Goal: Task Accomplishment & Management: Complete application form

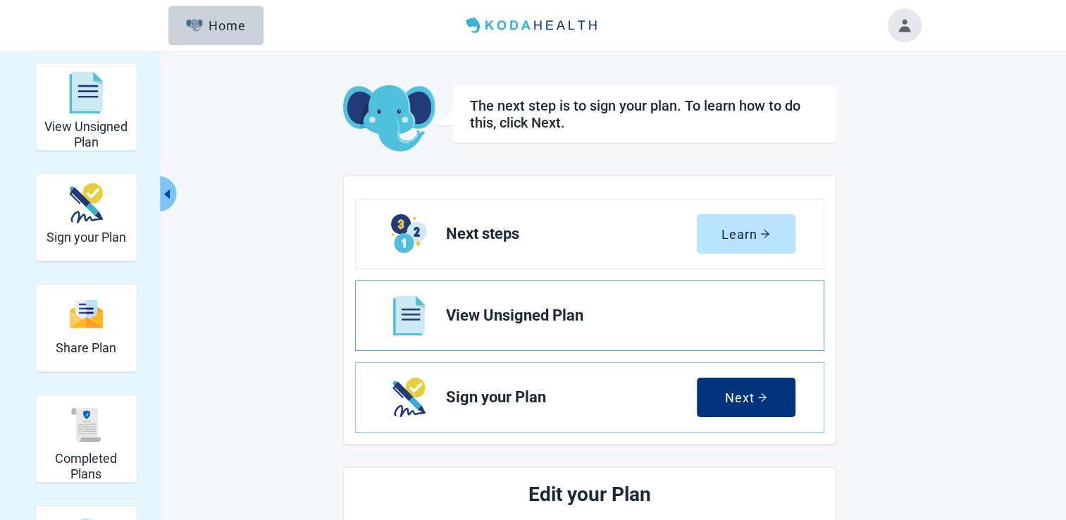
click at [516, 318] on span "View Unsigned Plan" at bounding box center [615, 315] width 338 height 17
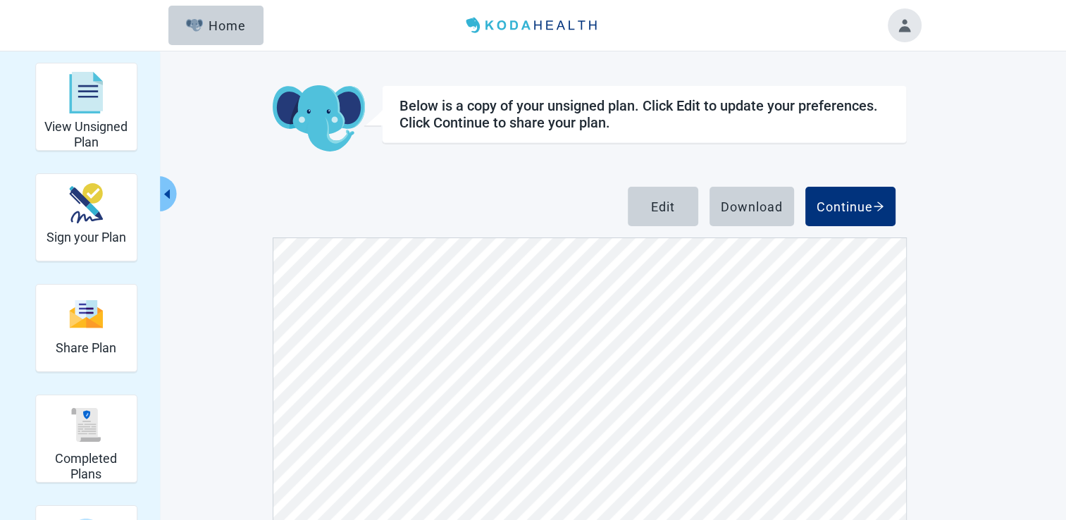
scroll to position [2748, 0]
click at [648, 214] on button "Edit" at bounding box center [663, 206] width 70 height 39
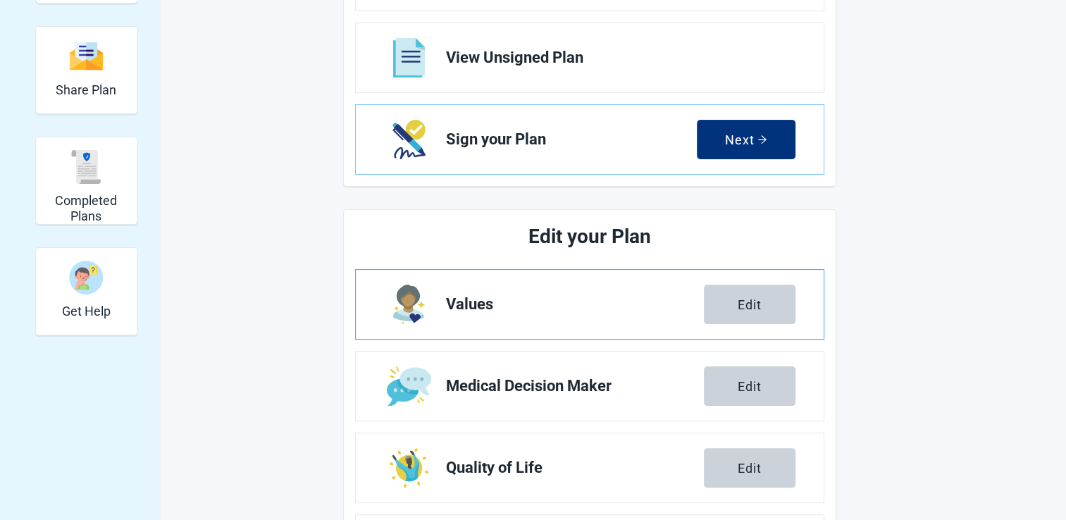
scroll to position [282, 0]
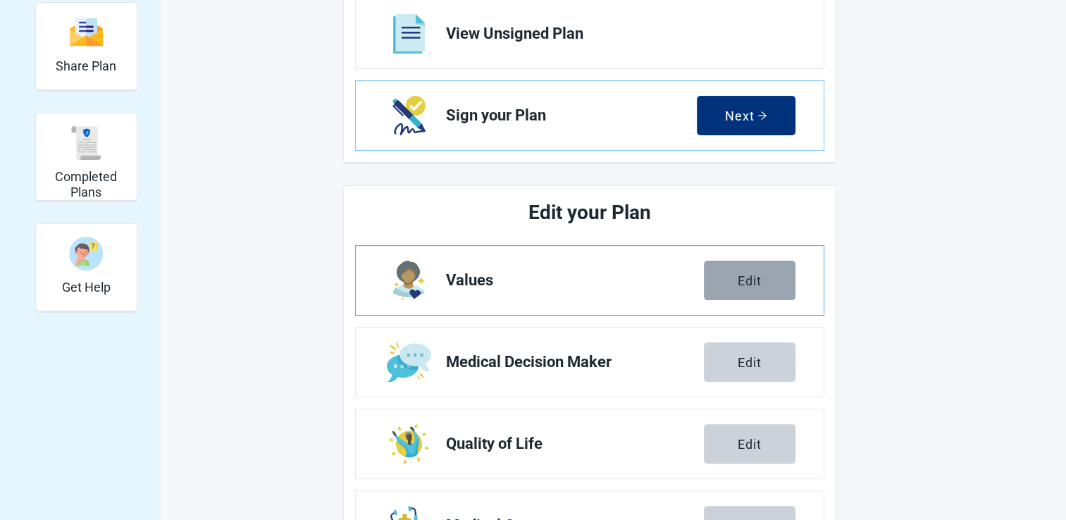
click at [743, 289] on button "Edit" at bounding box center [750, 280] width 92 height 39
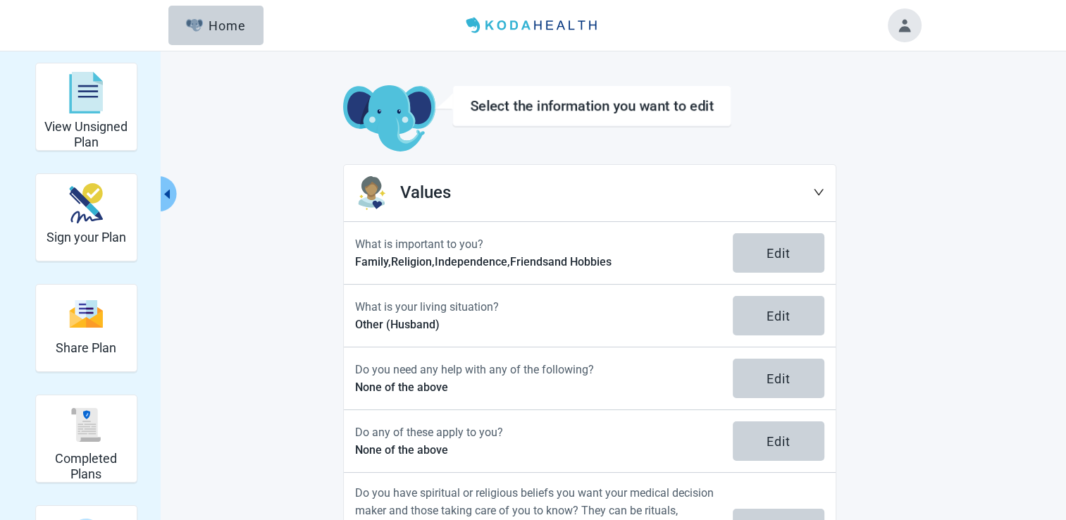
click at [815, 193] on icon "down" at bounding box center [818, 192] width 11 height 11
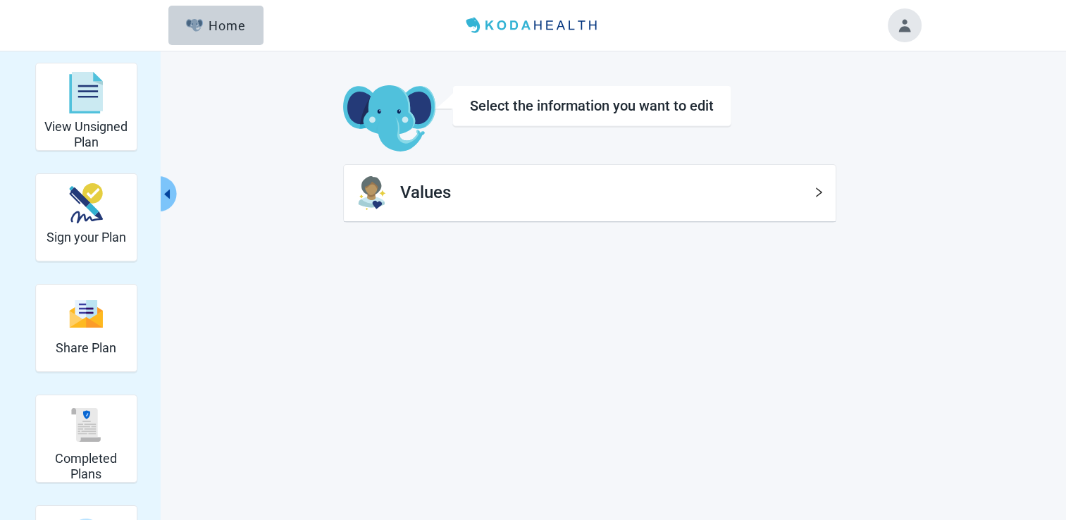
click at [507, 114] on div "Select the information you want to edit" at bounding box center [591, 105] width 279 height 41
click at [820, 190] on icon "right" at bounding box center [819, 193] width 6 height 10
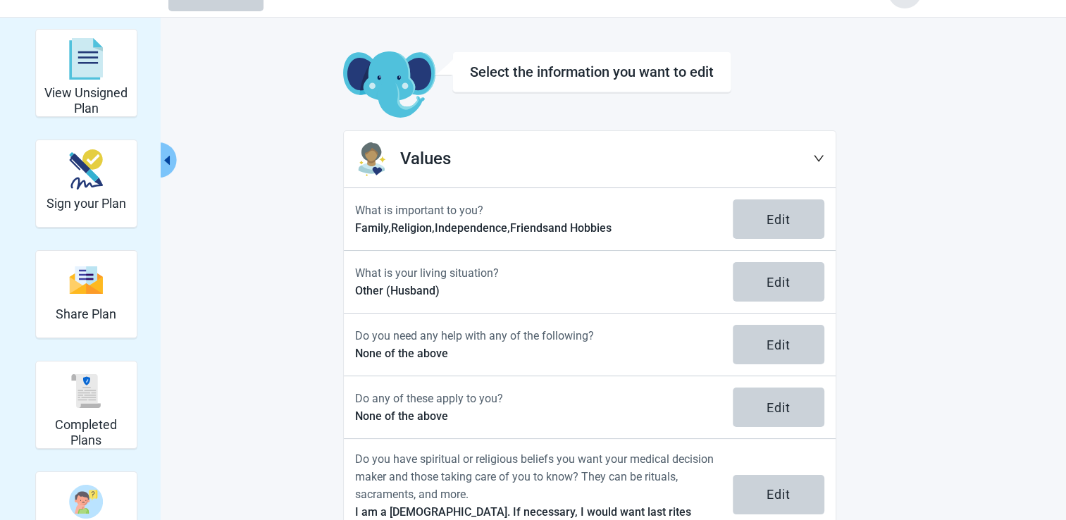
scroll to position [86, 0]
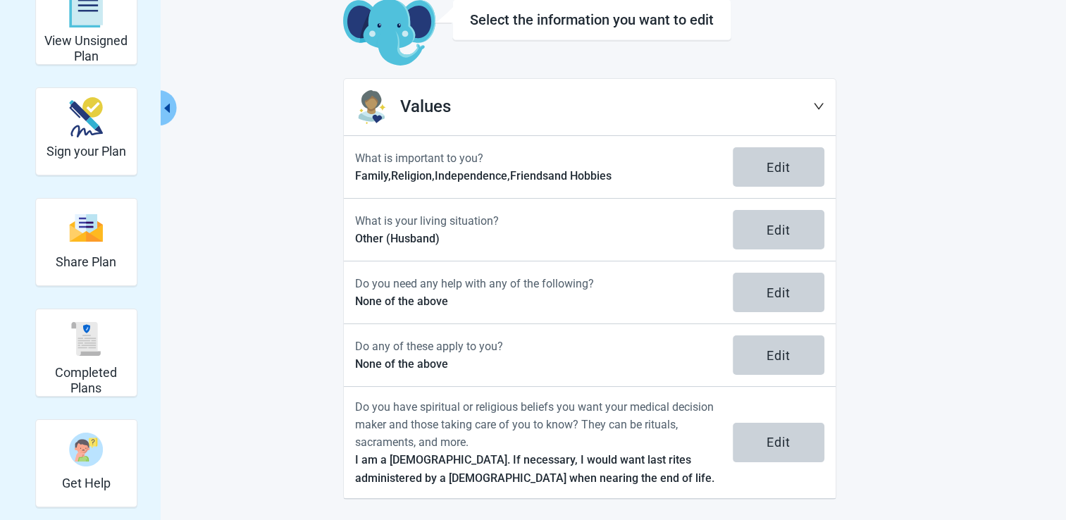
click at [820, 106] on icon "down" at bounding box center [819, 107] width 10 height 6
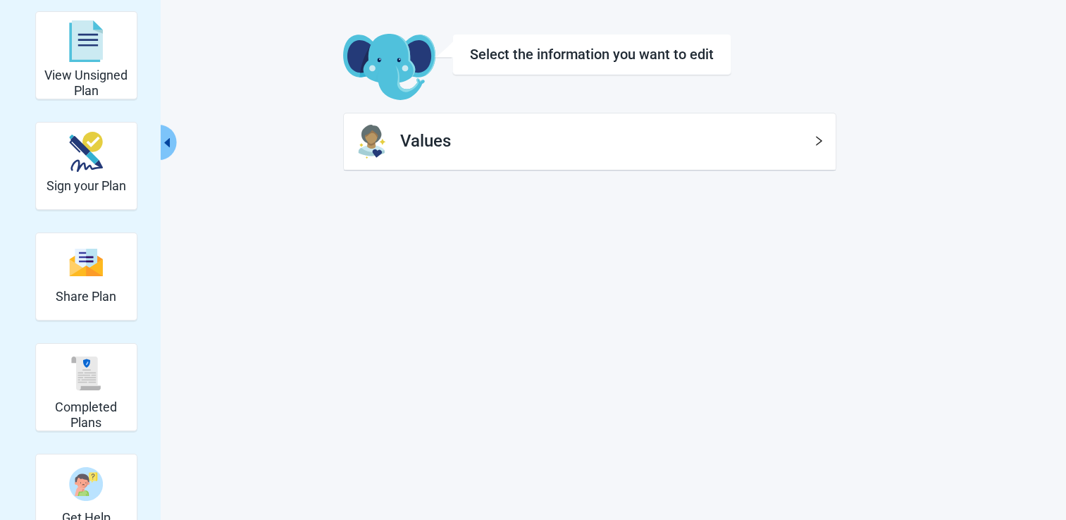
scroll to position [51, 0]
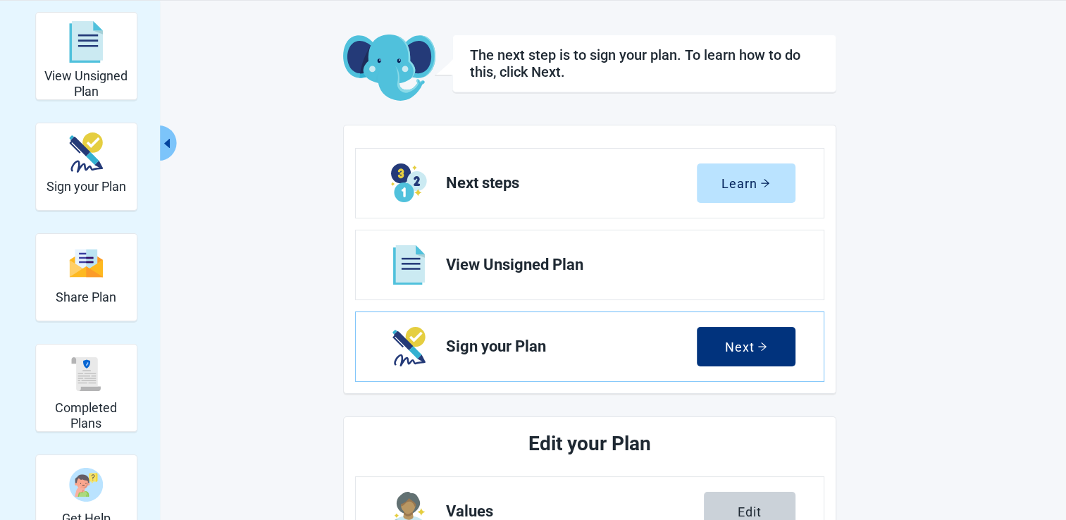
scroll to position [282, 0]
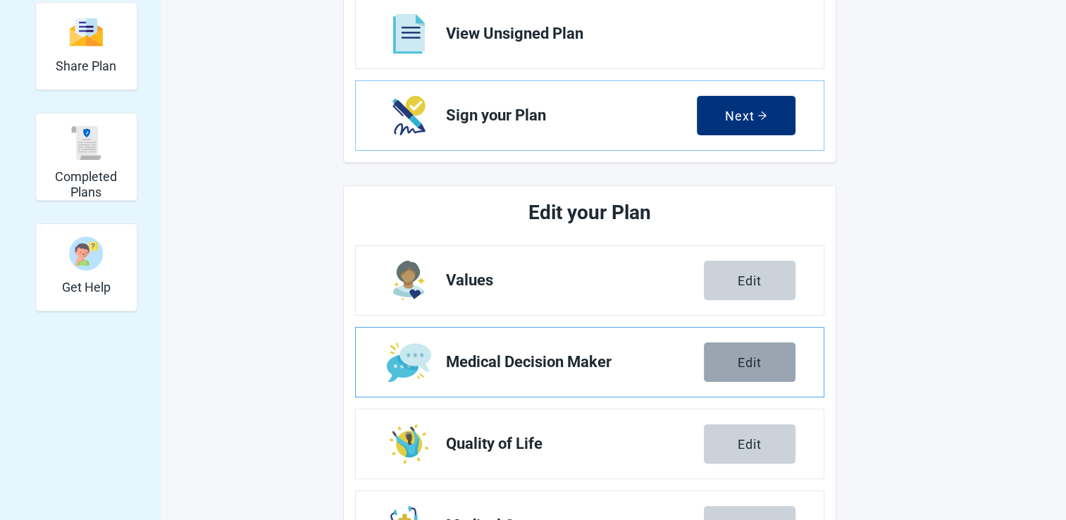
click at [769, 369] on button "Edit" at bounding box center [750, 361] width 92 height 39
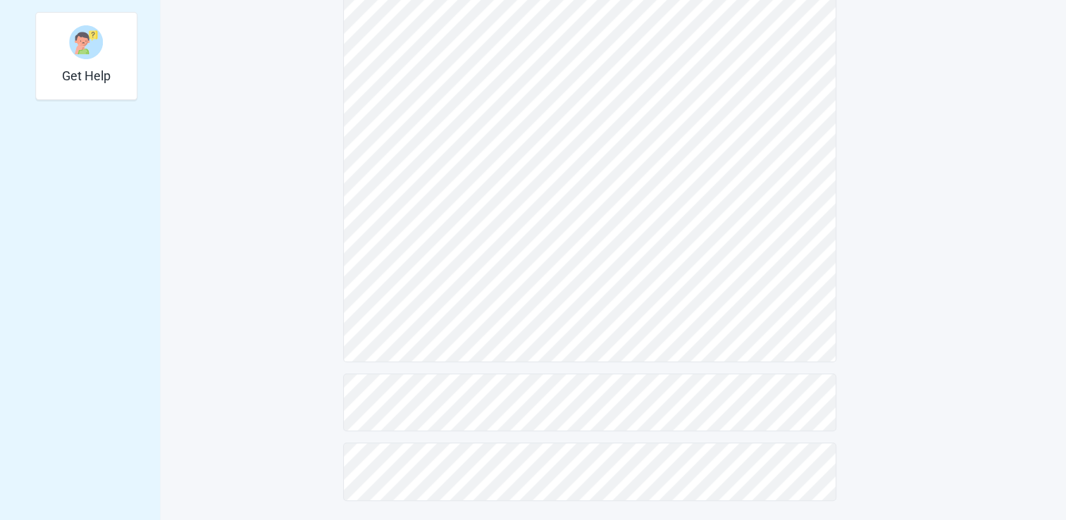
scroll to position [496, 0]
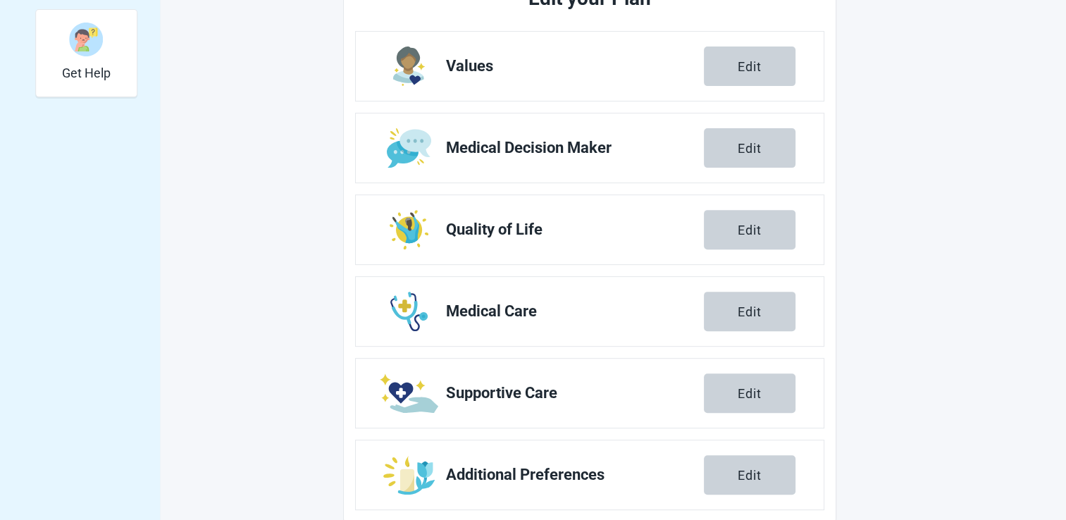
scroll to position [282, 0]
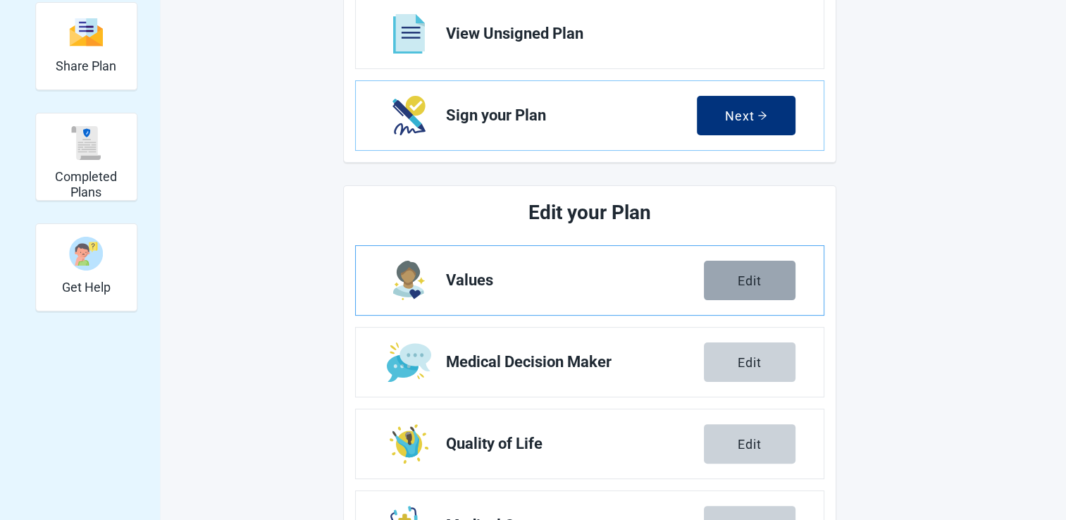
click at [725, 282] on button "Edit" at bounding box center [750, 280] width 92 height 39
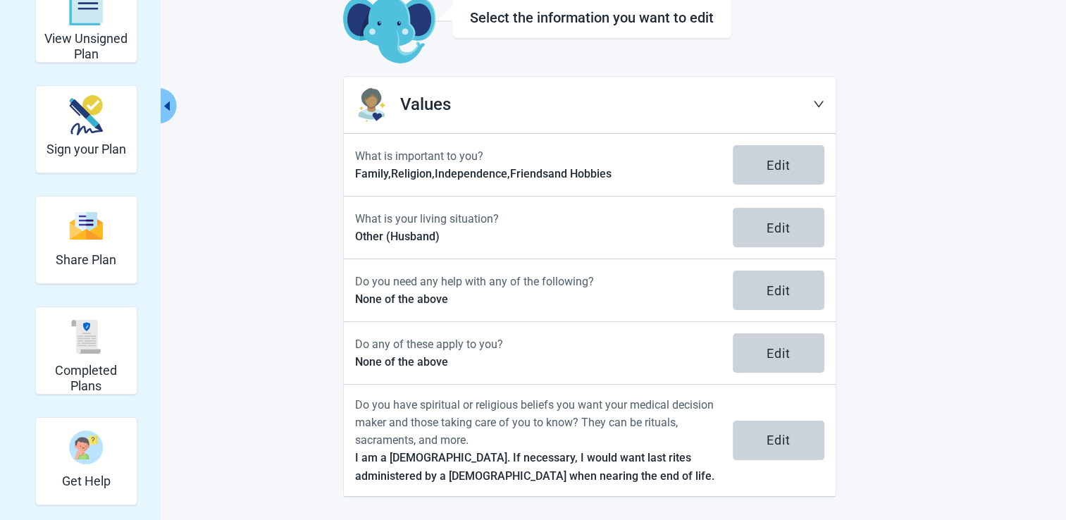
scroll to position [86, 0]
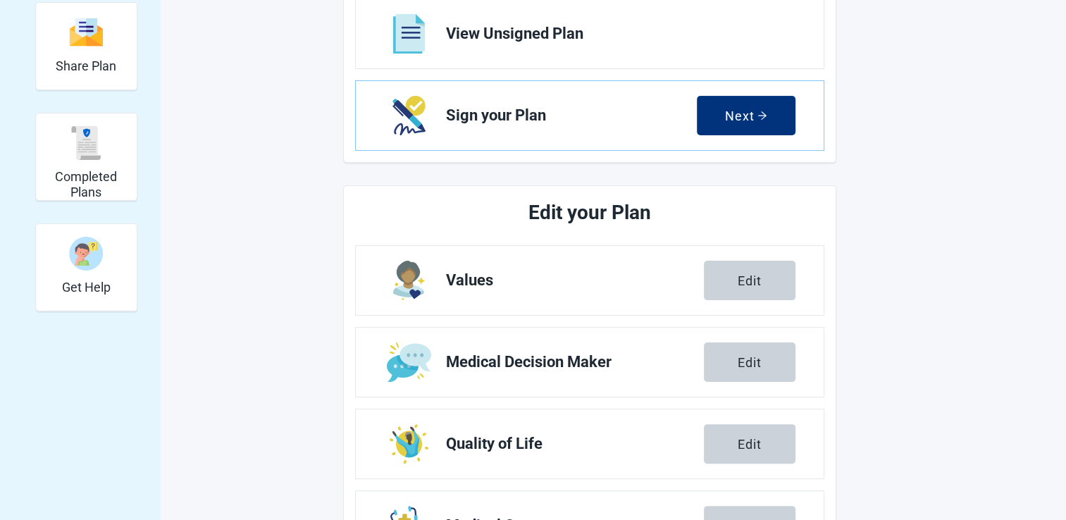
scroll to position [141, 0]
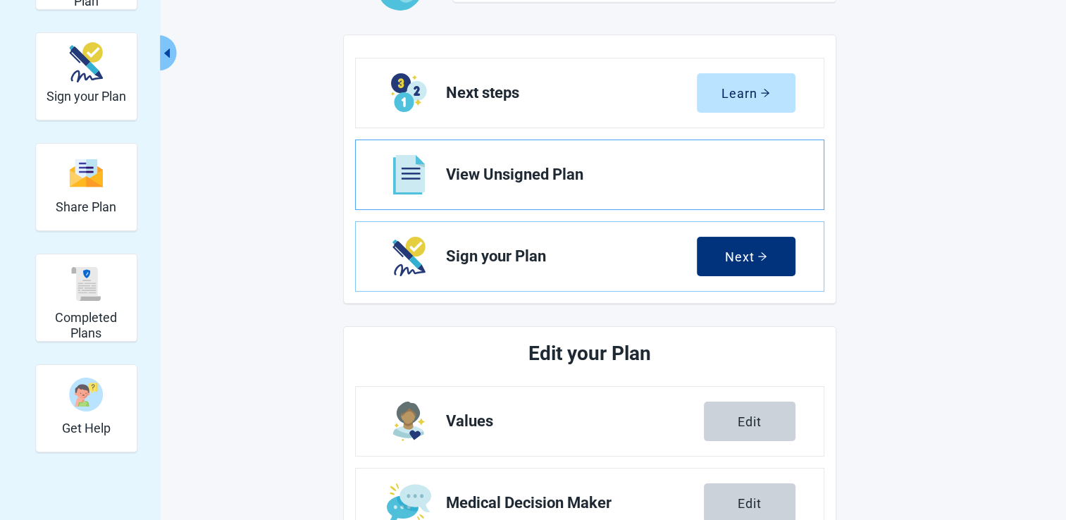
click at [530, 173] on span "View Unsigned Plan" at bounding box center [615, 174] width 338 height 17
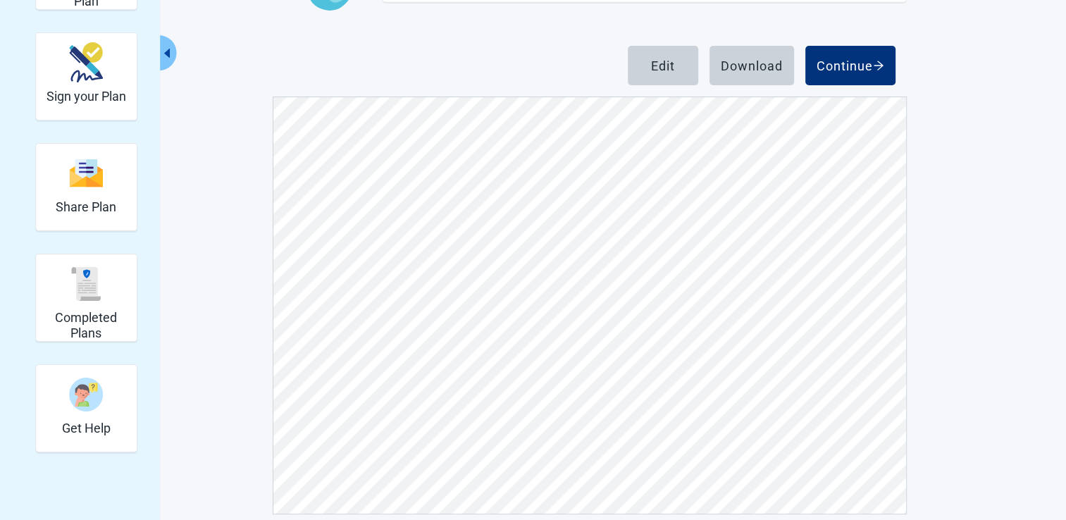
scroll to position [211, 0]
click at [854, 66] on div "Continue" at bounding box center [851, 65] width 68 height 14
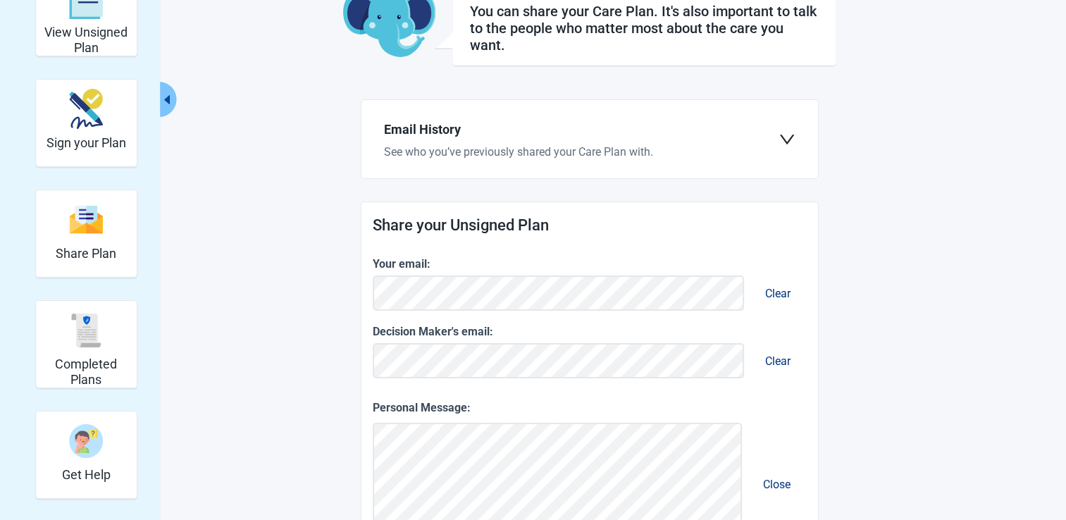
scroll to position [70, 0]
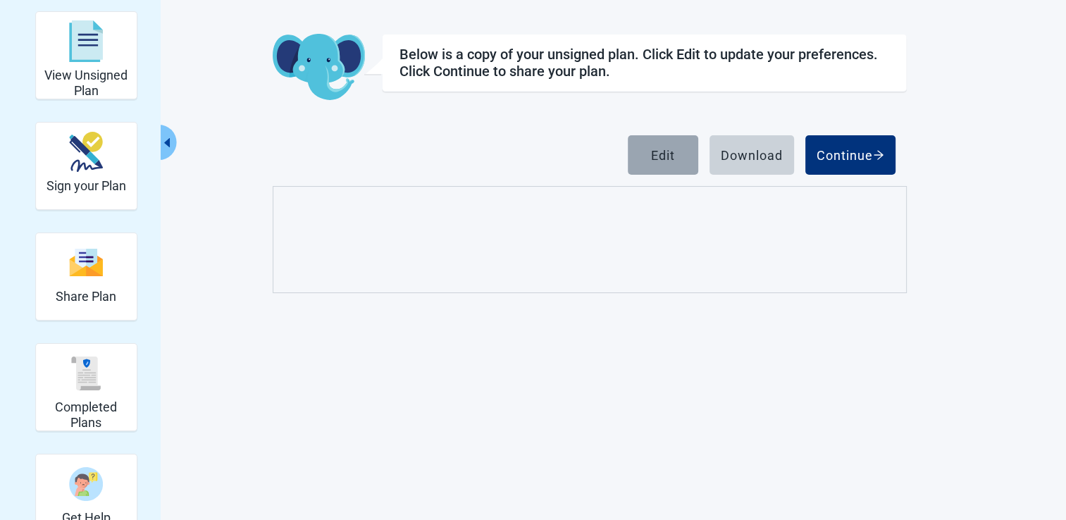
click at [667, 159] on div "Edit" at bounding box center [663, 155] width 24 height 14
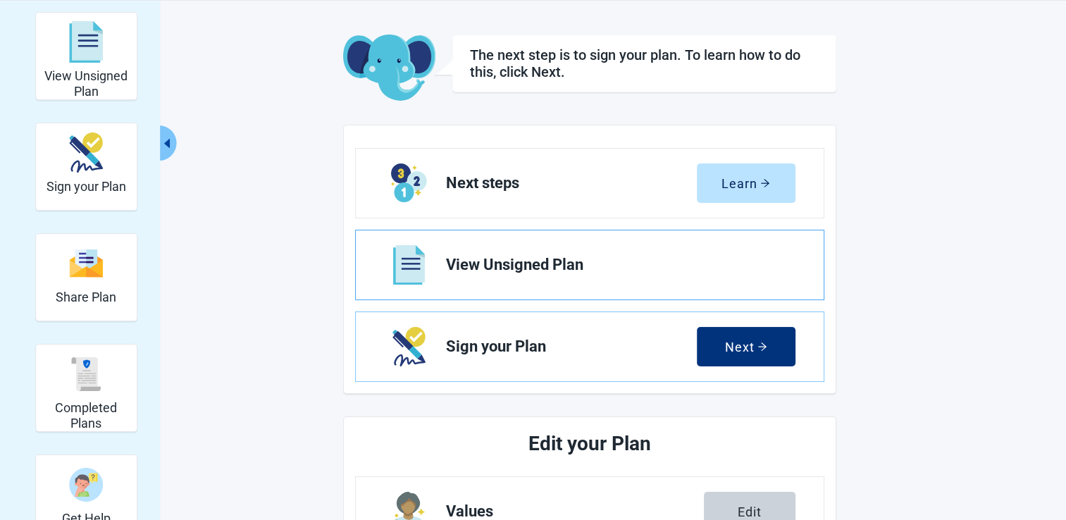
click at [488, 258] on span "View Unsigned Plan" at bounding box center [615, 264] width 338 height 17
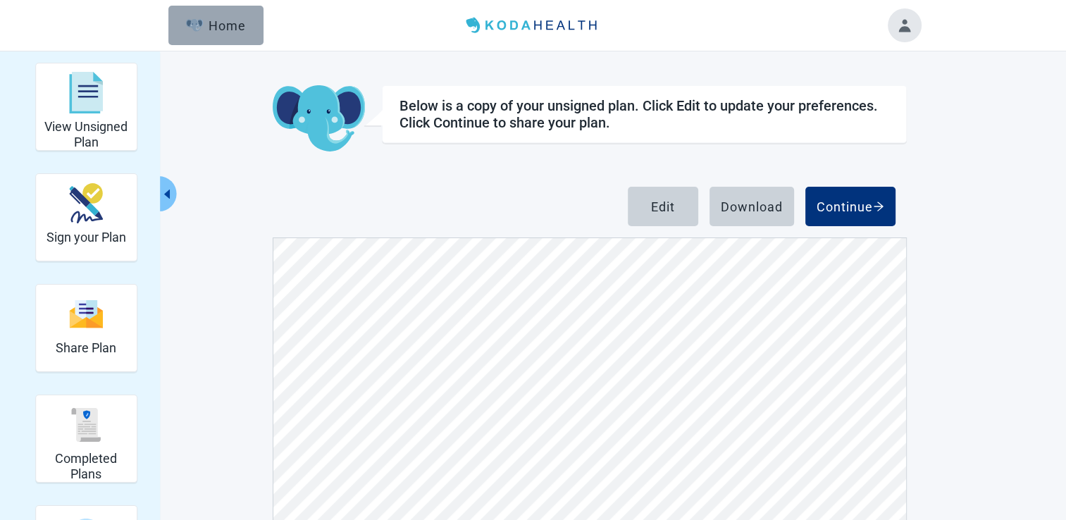
click at [217, 21] on div "Home" at bounding box center [216, 25] width 61 height 14
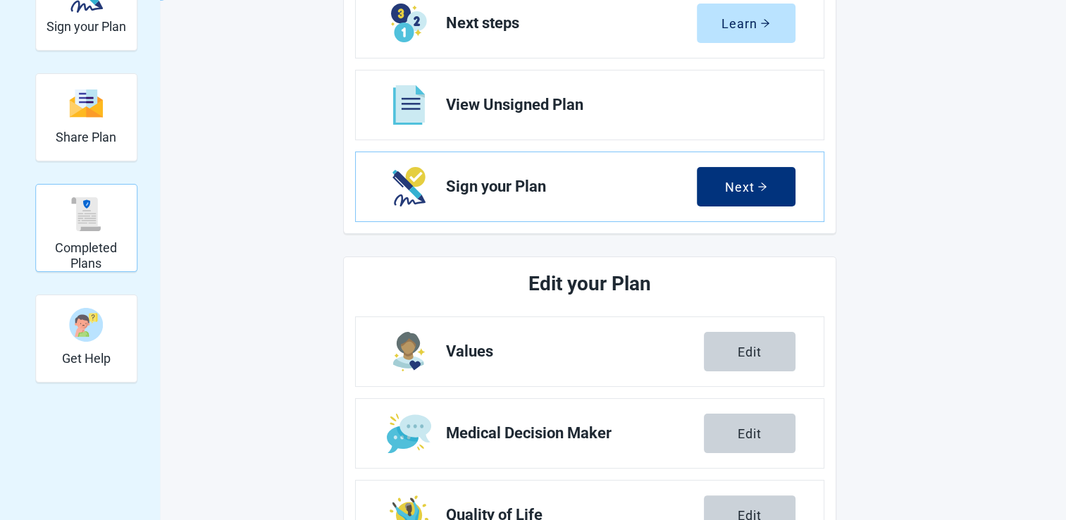
scroll to position [211, 0]
click at [70, 339] on img "Get Help" at bounding box center [86, 324] width 34 height 34
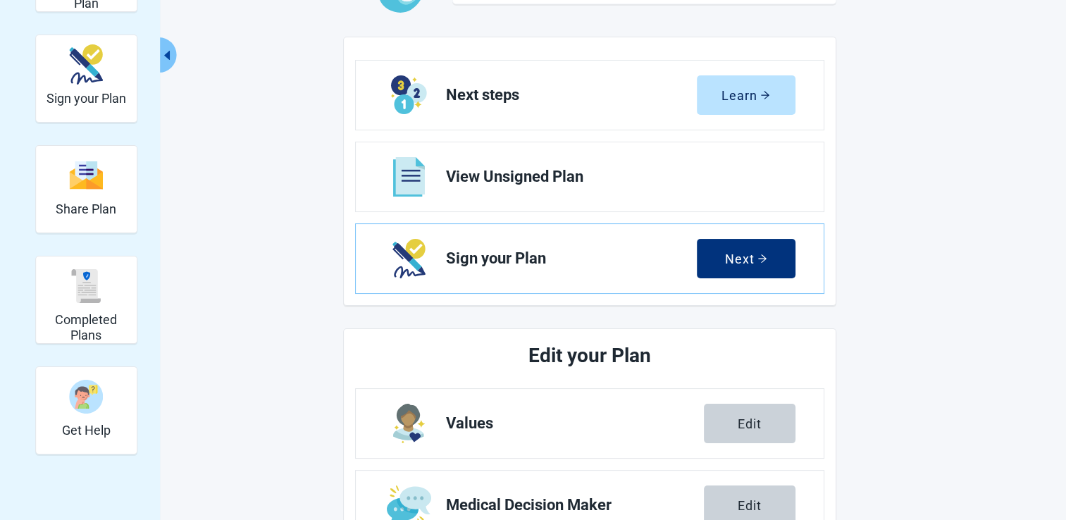
scroll to position [0, 0]
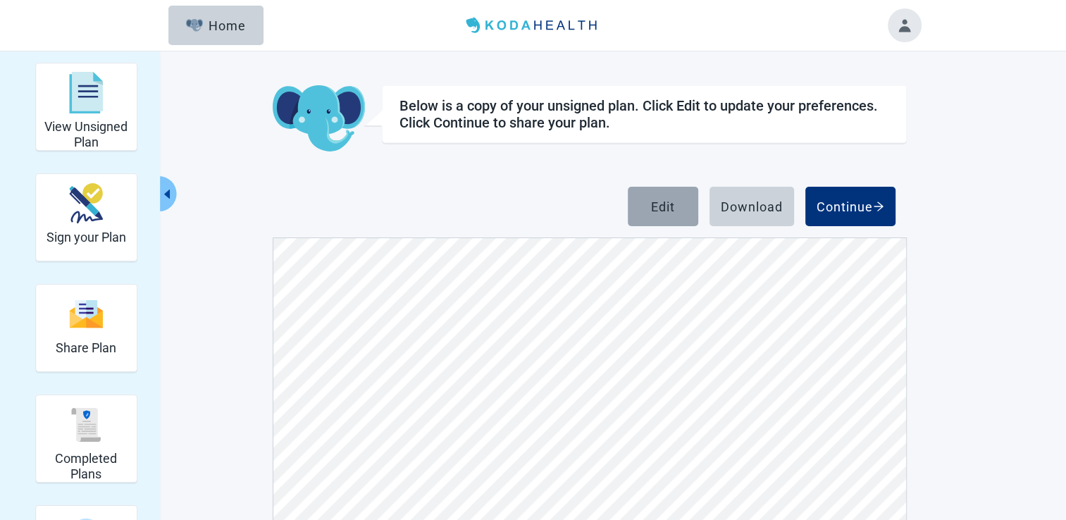
click at [663, 208] on div "Edit" at bounding box center [663, 206] width 24 height 14
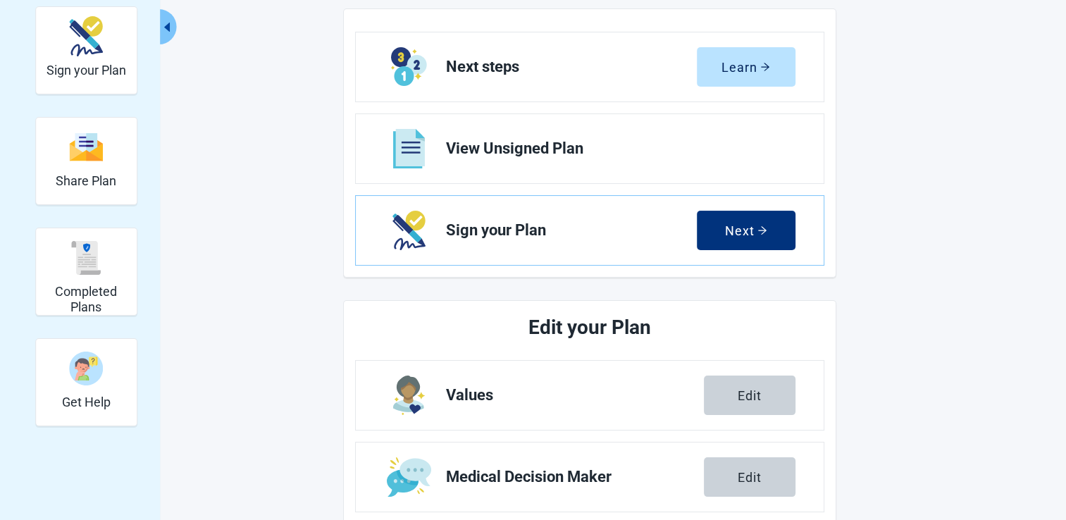
scroll to position [237, 0]
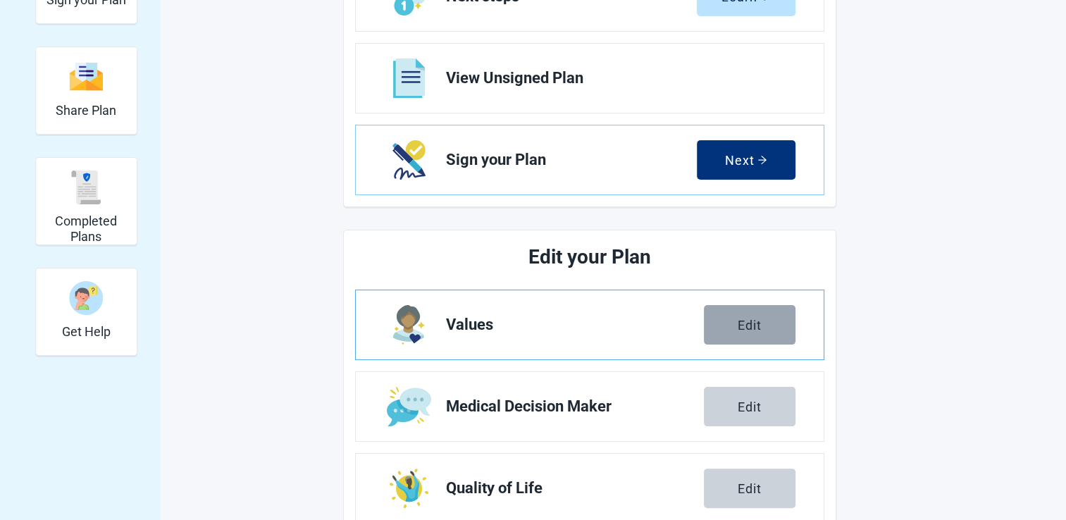
click at [741, 323] on div "Edit" at bounding box center [750, 325] width 24 height 14
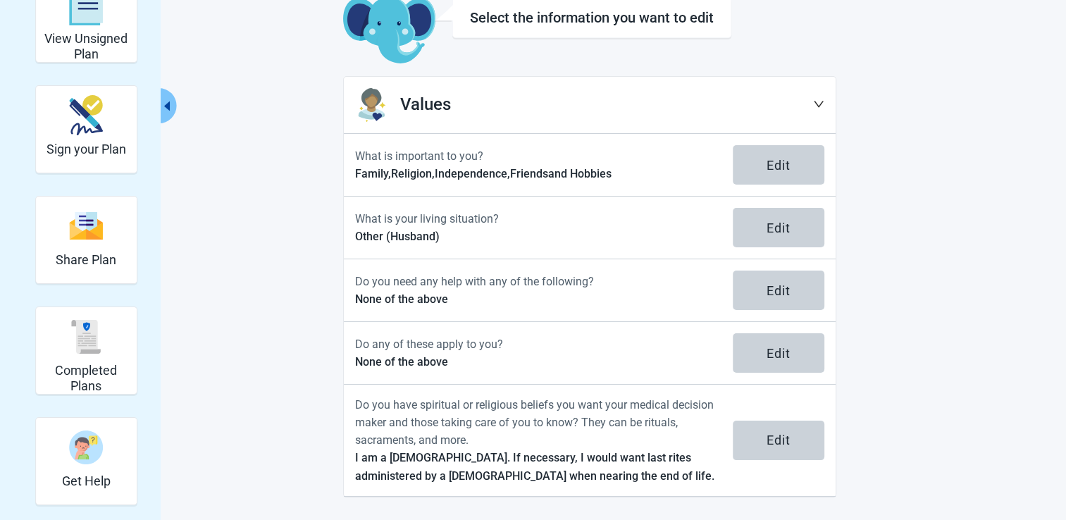
scroll to position [86, 0]
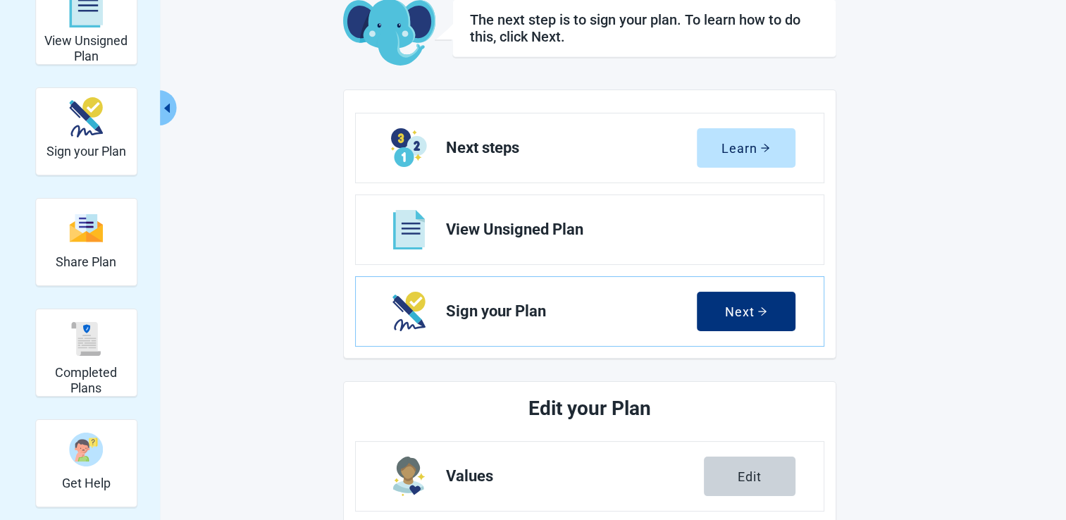
scroll to position [237, 0]
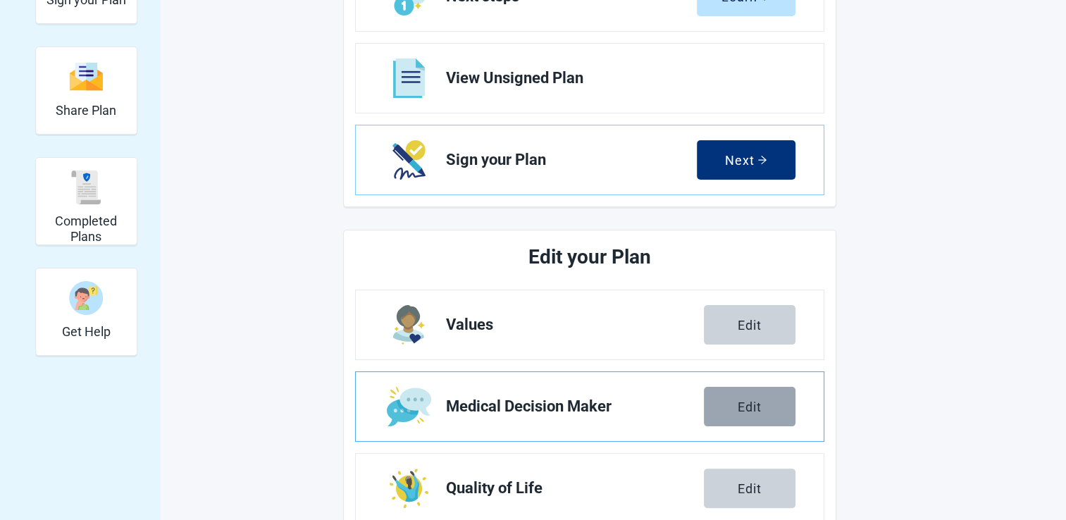
click at [753, 407] on div "Edit" at bounding box center [750, 407] width 24 height 14
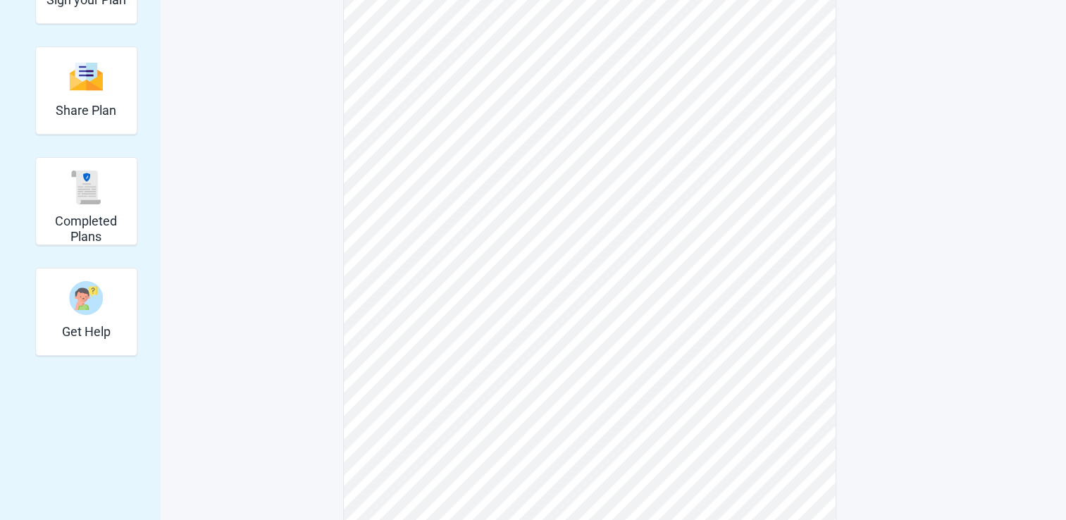
scroll to position [26, 0]
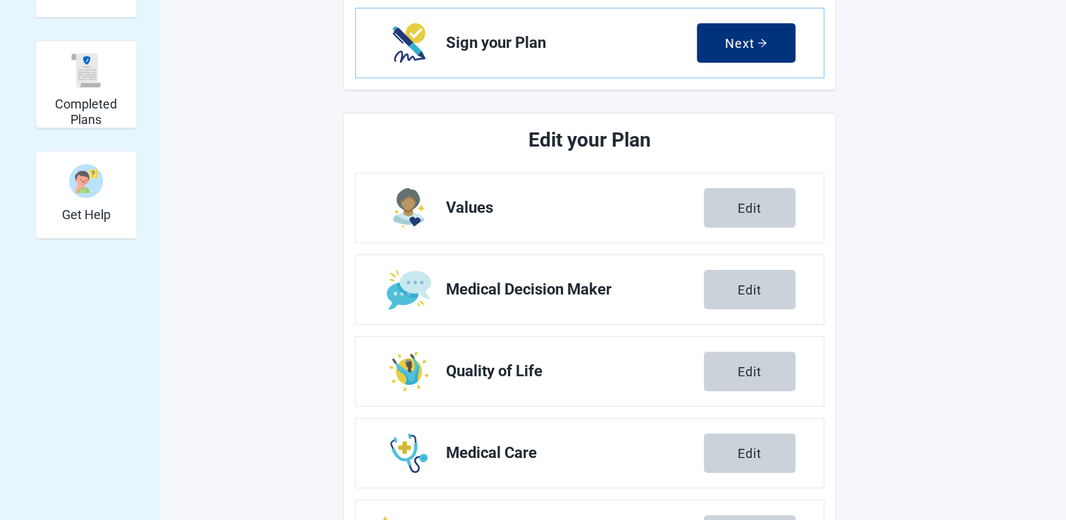
scroll to position [378, 0]
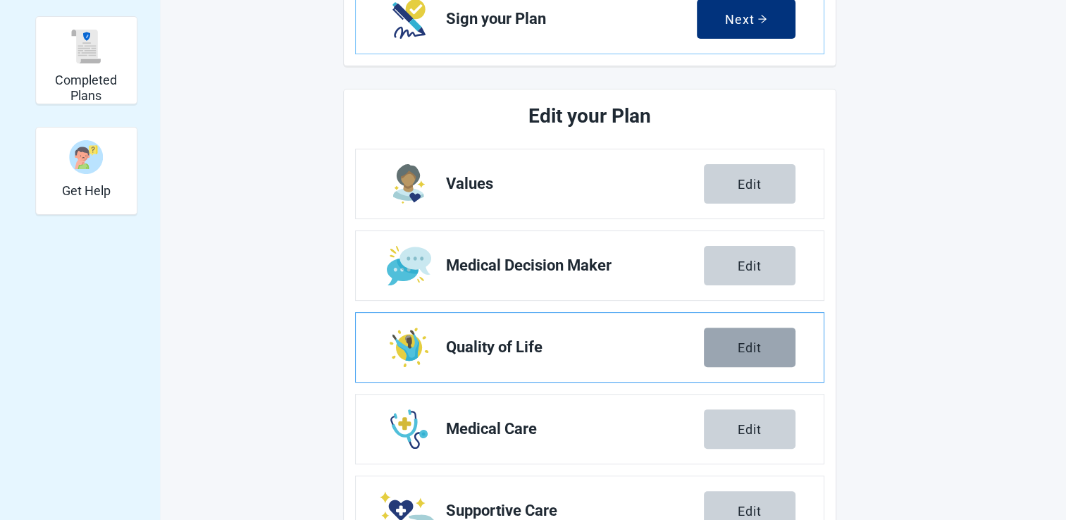
click at [769, 342] on button "Edit" at bounding box center [750, 347] width 92 height 39
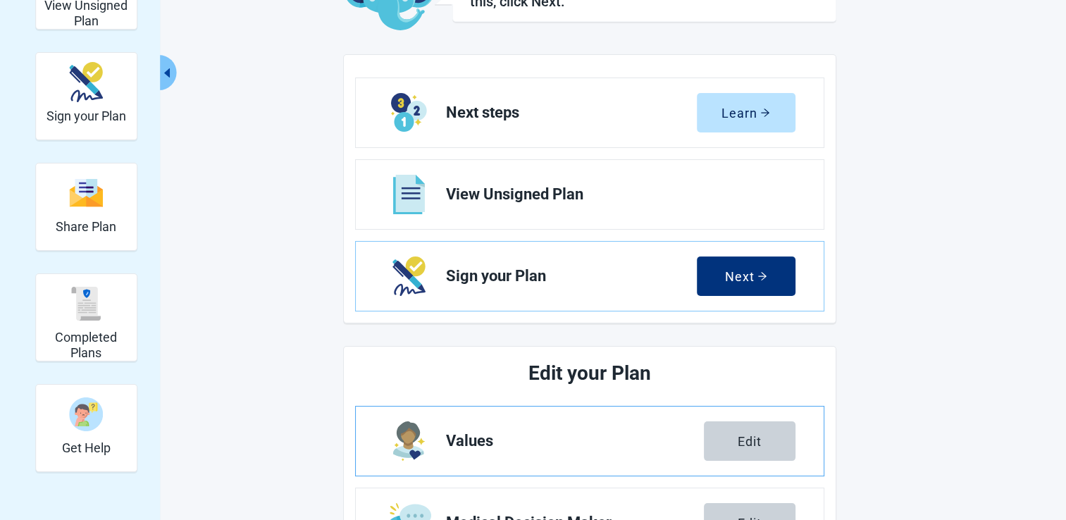
scroll to position [282, 0]
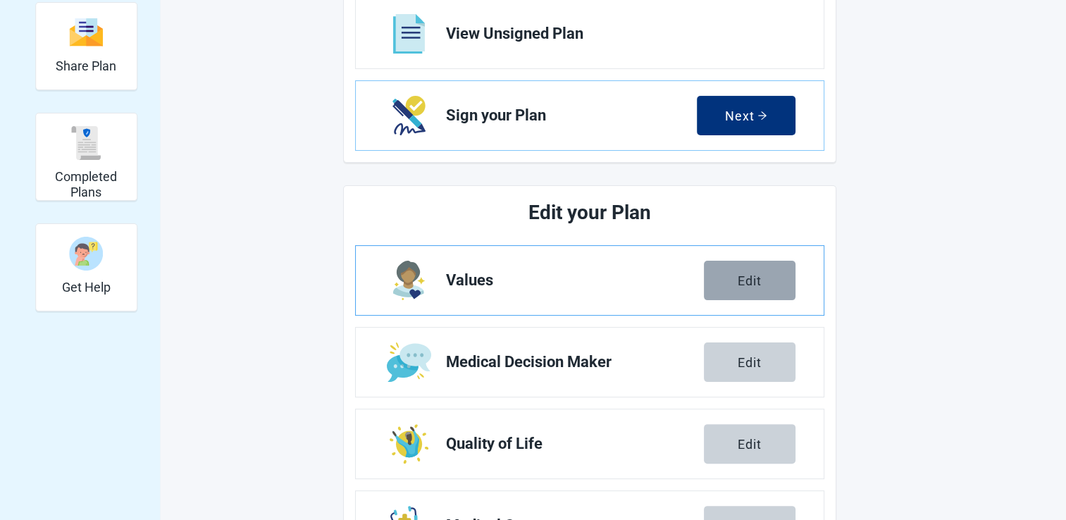
click at [722, 276] on button "Edit" at bounding box center [750, 280] width 92 height 39
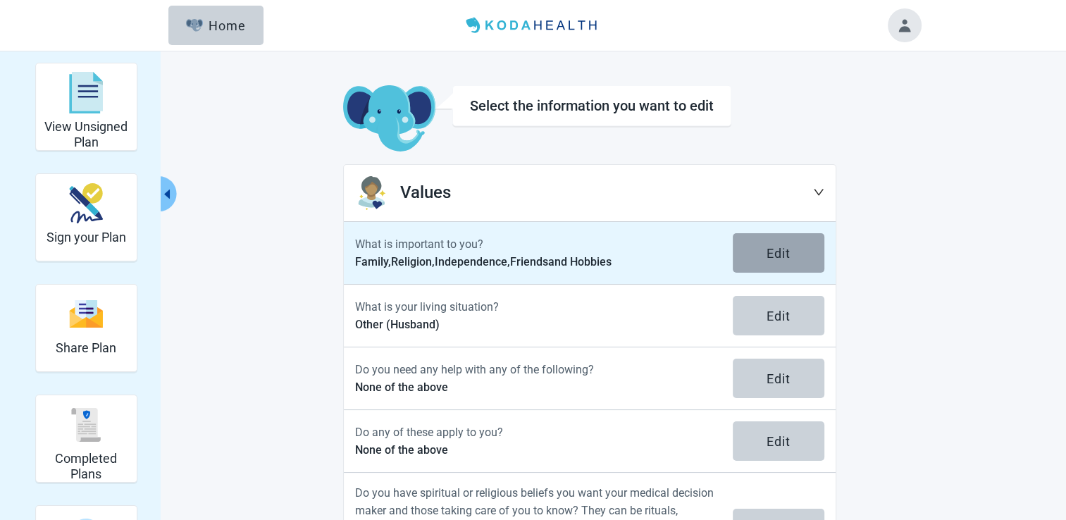
click at [763, 264] on button "Edit" at bounding box center [779, 252] width 92 height 39
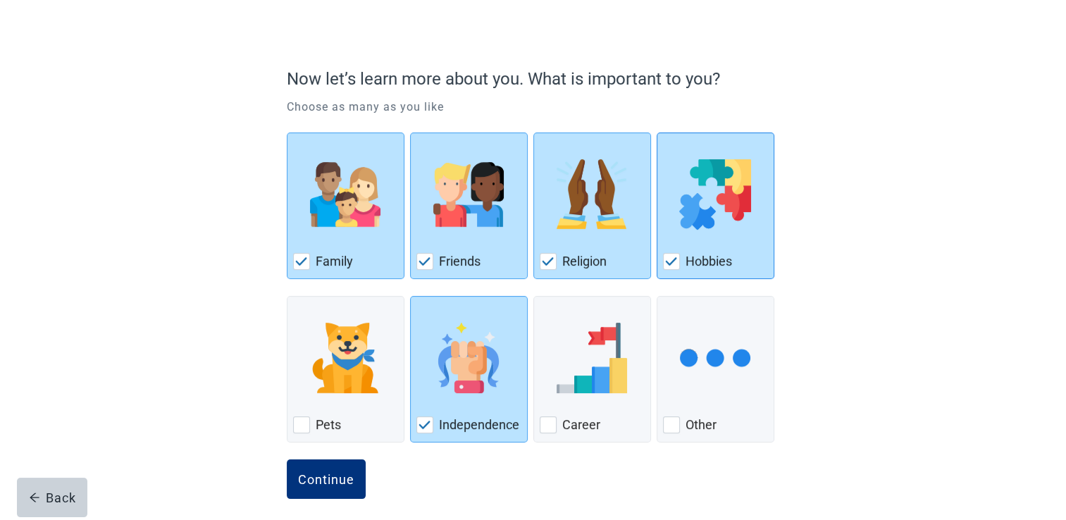
scroll to position [85, 0]
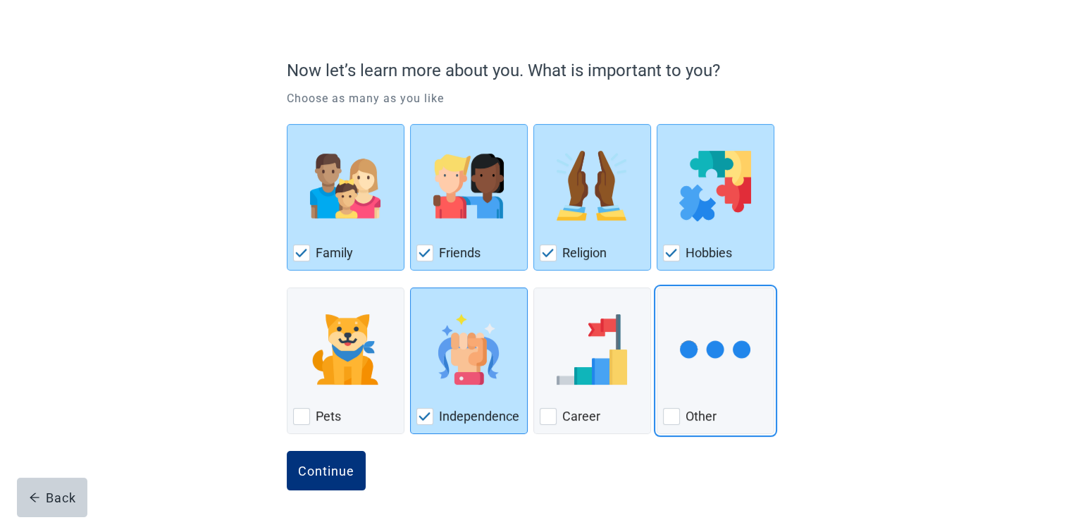
drag, startPoint x: 609, startPoint y: 323, endPoint x: 484, endPoint y: 364, distance: 131.2
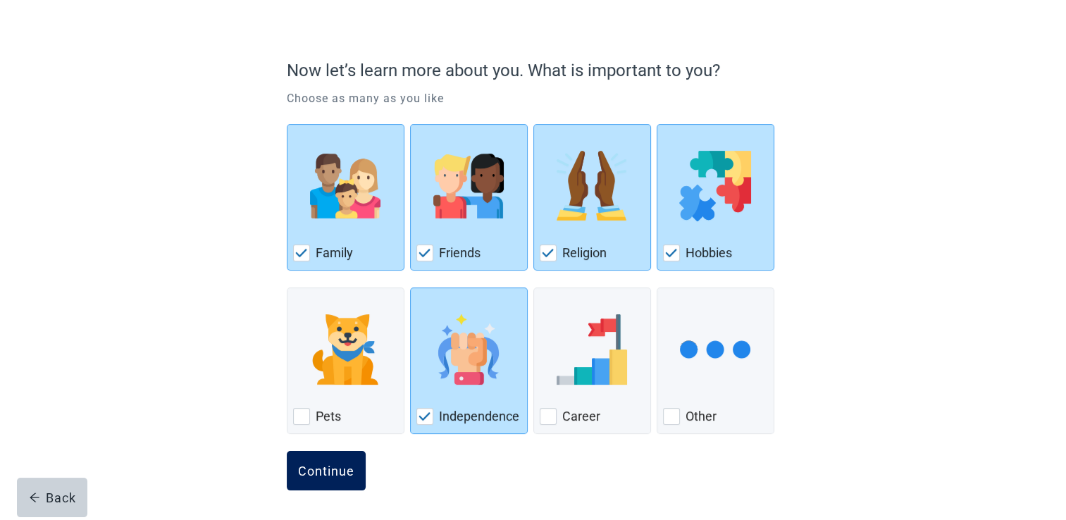
drag, startPoint x: 484, startPoint y: 364, endPoint x: 340, endPoint y: 460, distance: 173.4
click at [340, 460] on button "Continue" at bounding box center [326, 470] width 79 height 39
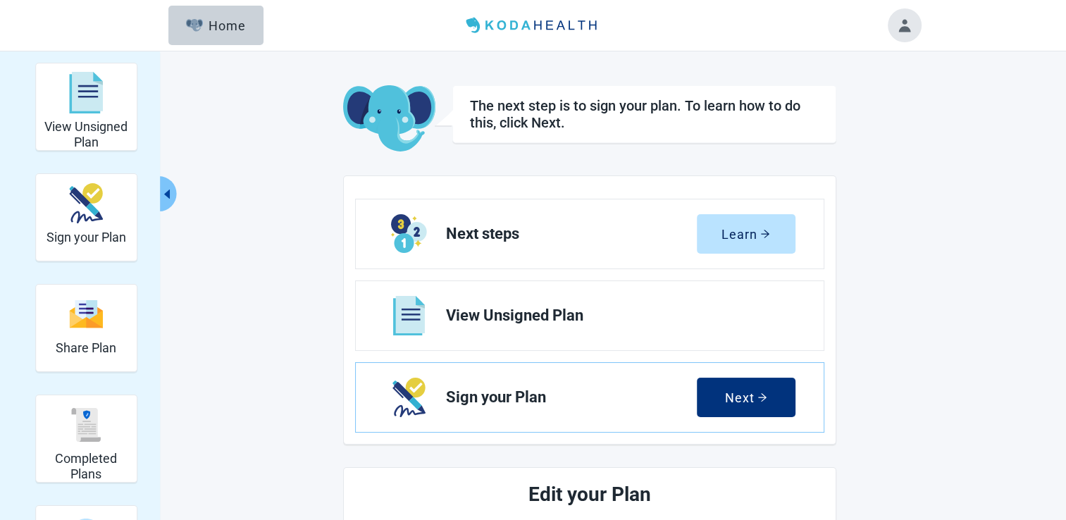
click at [902, 31] on button "Toggle account menu" at bounding box center [905, 25] width 34 height 34
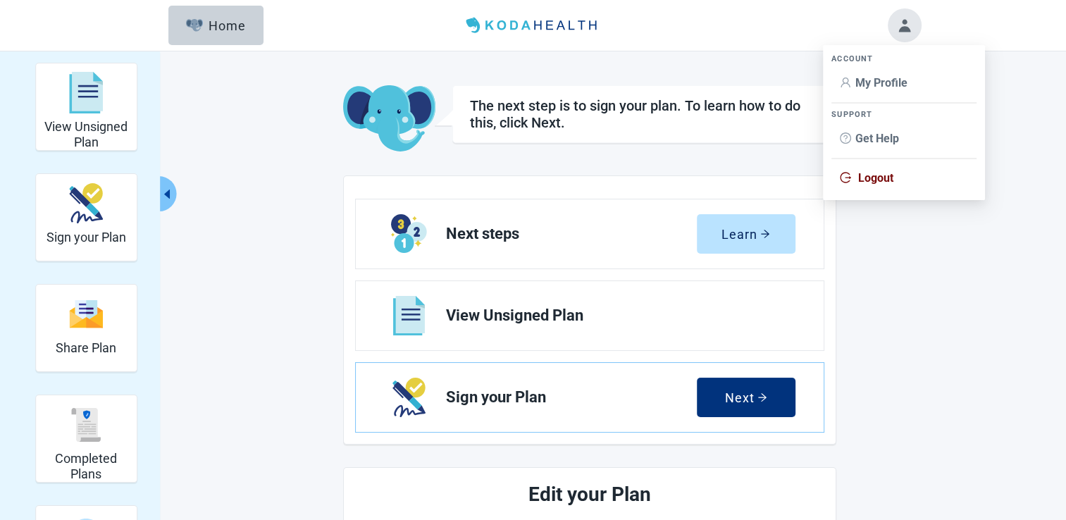
click at [882, 178] on span "Logout" at bounding box center [875, 177] width 35 height 13
